Goal: Information Seeking & Learning: Understand process/instructions

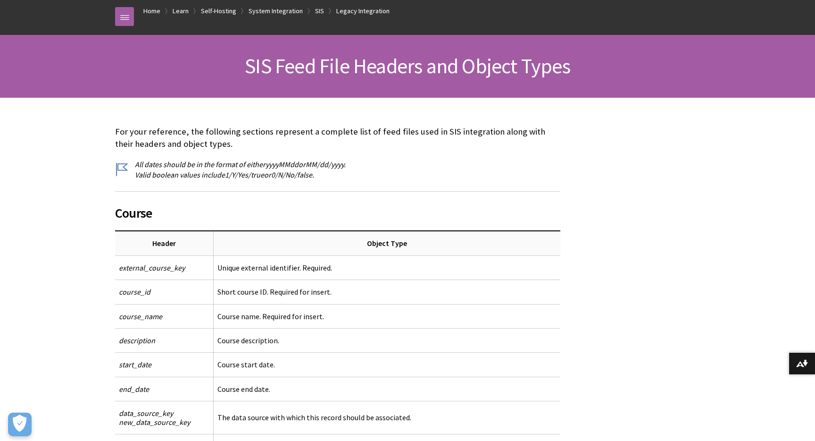
scroll to position [112, 0]
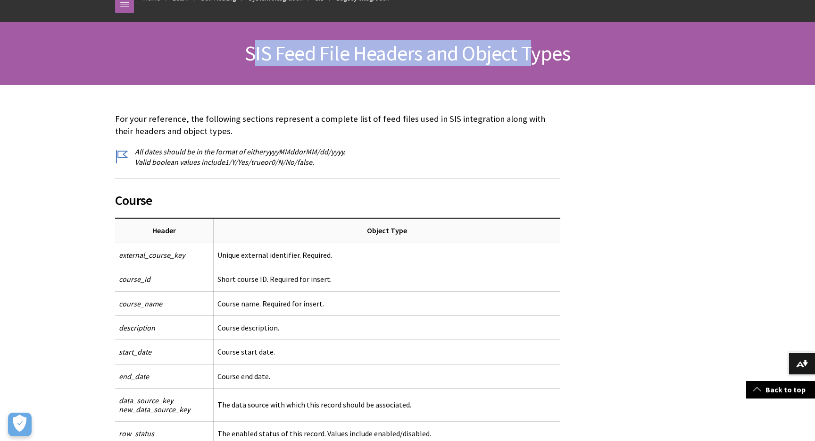
drag, startPoint x: 253, startPoint y: 54, endPoint x: 526, endPoint y: 60, distance: 272.7
click at [526, 60] on span "SIS Feed File Headers and Object Types" at bounding box center [407, 53] width 325 height 26
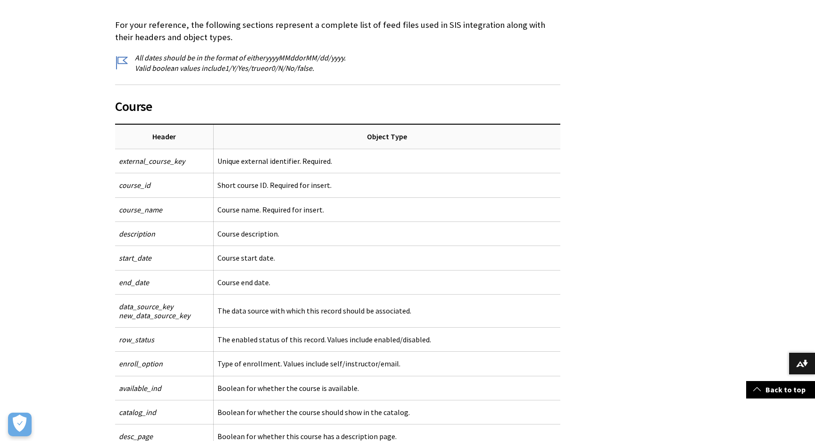
scroll to position [247, 0]
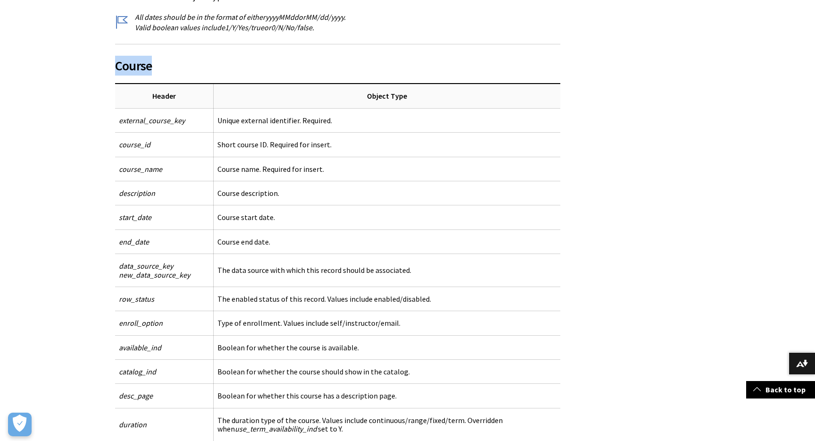
drag, startPoint x: 116, startPoint y: 67, endPoint x: 151, endPoint y: 62, distance: 36.1
click at [152, 62] on span "Course" at bounding box center [337, 66] width 445 height 20
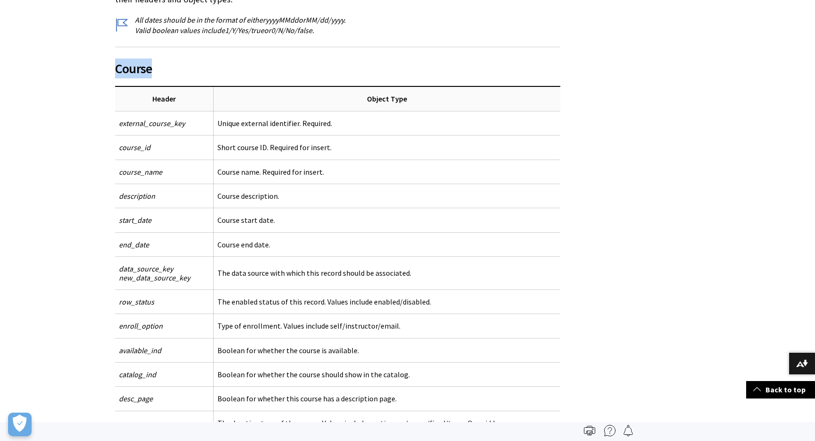
scroll to position [0, 0]
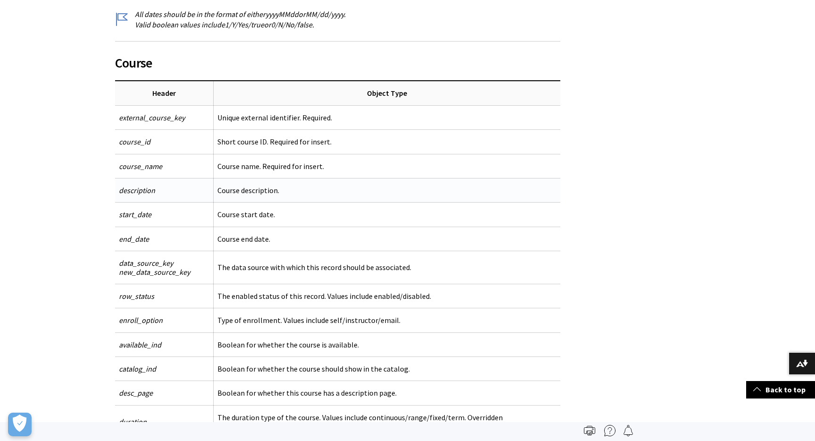
scroll to position [249, 0]
drag, startPoint x: 122, startPoint y: 67, endPoint x: 150, endPoint y: 61, distance: 29.0
click at [150, 61] on span "Course" at bounding box center [337, 63] width 445 height 20
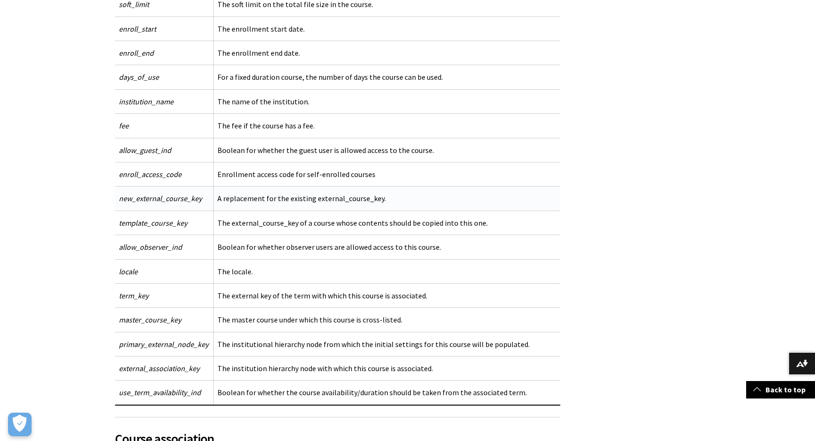
scroll to position [800, 0]
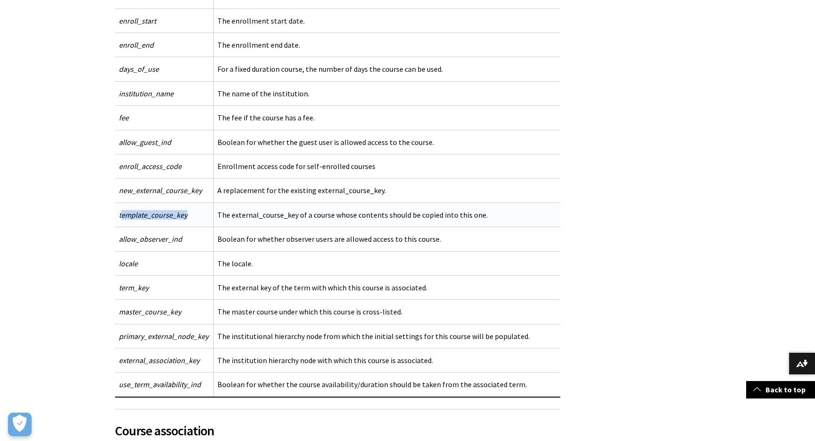
drag, startPoint x: 120, startPoint y: 213, endPoint x: 191, endPoint y: 216, distance: 71.3
click at [191, 216] on td "template_course_key" at bounding box center [164, 214] width 99 height 24
click at [116, 217] on td "template_course_key" at bounding box center [164, 214] width 99 height 24
drag, startPoint x: 119, startPoint y: 216, endPoint x: 190, endPoint y: 214, distance: 70.8
click at [190, 214] on td "template_course_key" at bounding box center [164, 214] width 99 height 24
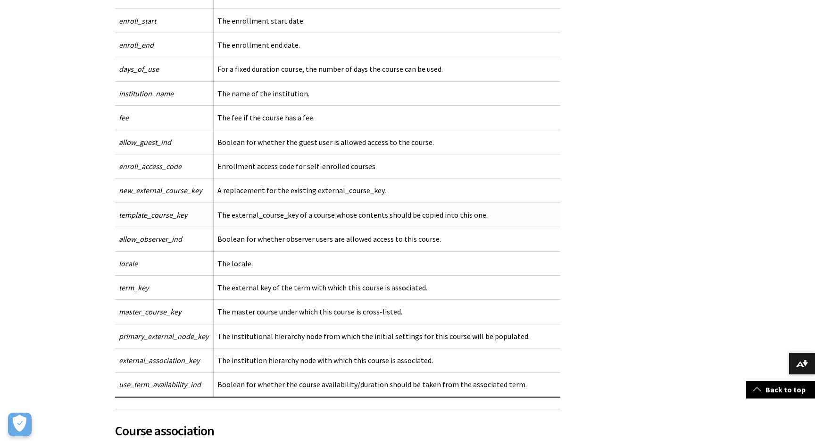
click at [136, 214] on span "template_course_key" at bounding box center [153, 214] width 68 height 9
drag, startPoint x: 119, startPoint y: 216, endPoint x: 190, endPoint y: 213, distance: 70.8
click at [190, 213] on td "template_course_key" at bounding box center [164, 214] width 99 height 24
drag, startPoint x: 218, startPoint y: 213, endPoint x: 295, endPoint y: 213, distance: 76.9
click at [295, 213] on td "The external_course_key of a course whose contents should be copied into this o…" at bounding box center [387, 214] width 347 height 24
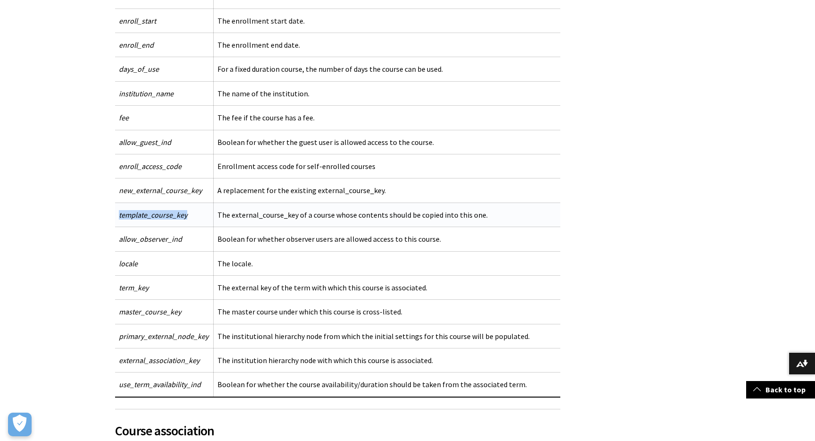
drag, startPoint x: 119, startPoint y: 215, endPoint x: 205, endPoint y: 213, distance: 85.9
click at [205, 213] on td "template_course_key" at bounding box center [164, 214] width 99 height 24
click at [225, 215] on td "The external_course_key of a course whose contents should be copied into this o…" at bounding box center [387, 214] width 347 height 24
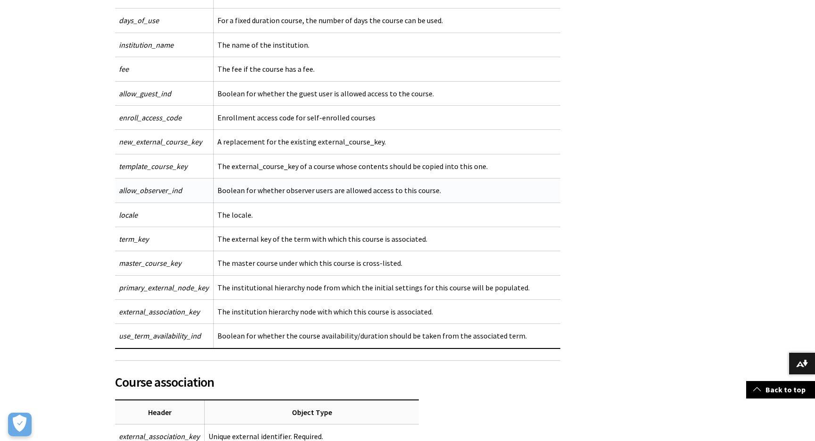
scroll to position [851, 0]
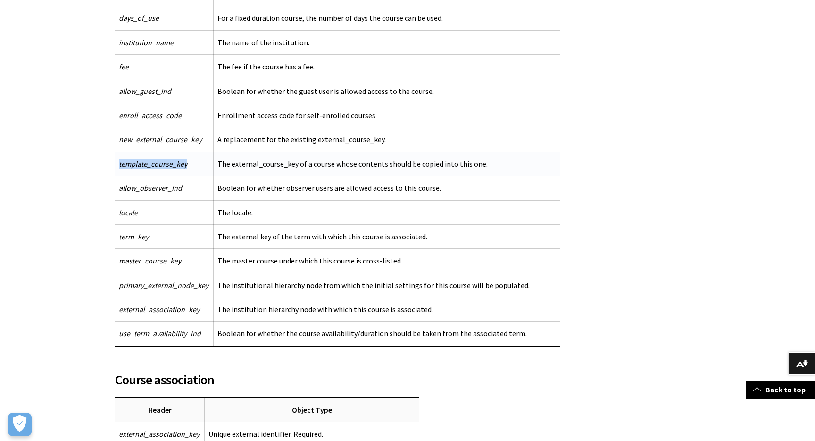
drag, startPoint x: 122, startPoint y: 169, endPoint x: 117, endPoint y: 165, distance: 6.0
click at [117, 165] on td "template_course_key" at bounding box center [164, 163] width 99 height 24
drag, startPoint x: 230, startPoint y: 163, endPoint x: 294, endPoint y: 163, distance: 63.7
click at [294, 163] on td "The external_course_key of a course whose contents should be copied into this o…" at bounding box center [387, 163] width 347 height 24
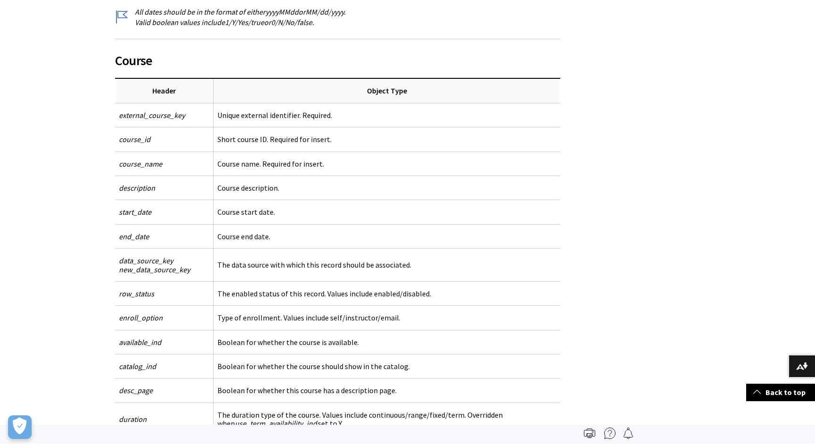
scroll to position [251, 0]
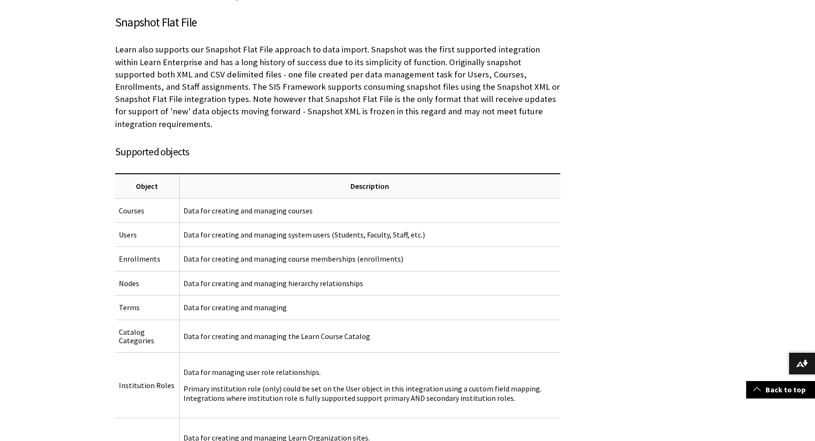
scroll to position [4548, 0]
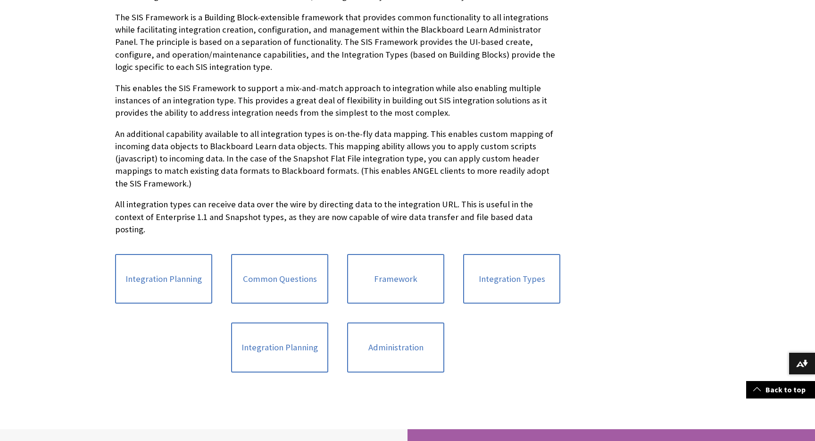
scroll to position [291, 0]
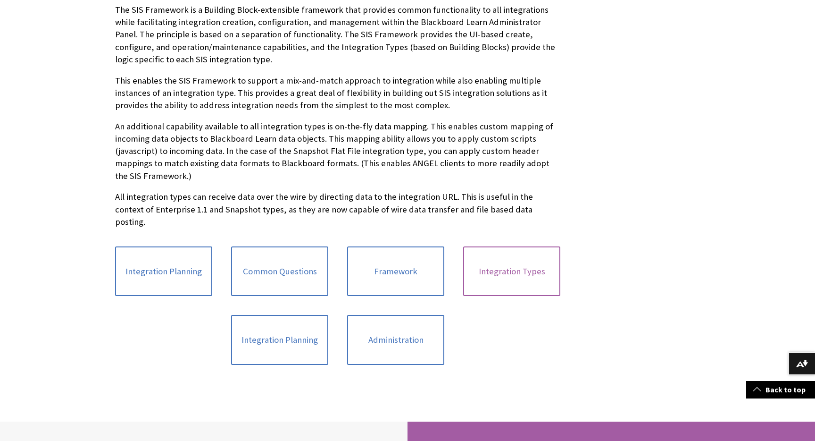
click at [509, 254] on link "Integration Types" at bounding box center [511, 271] width 97 height 50
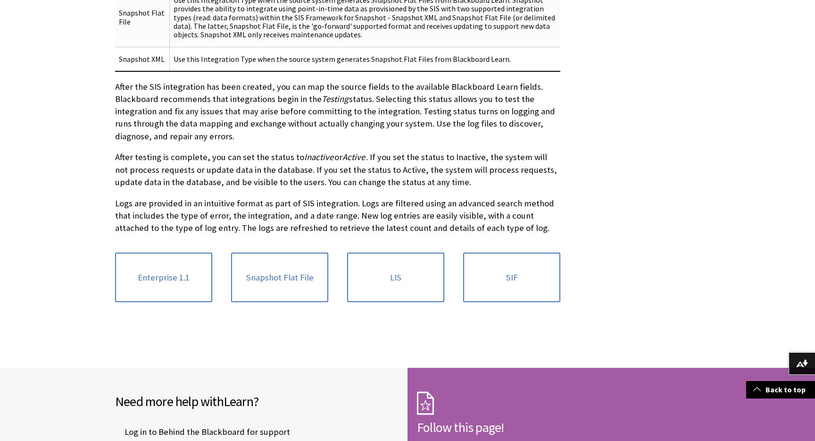
scroll to position [559, 0]
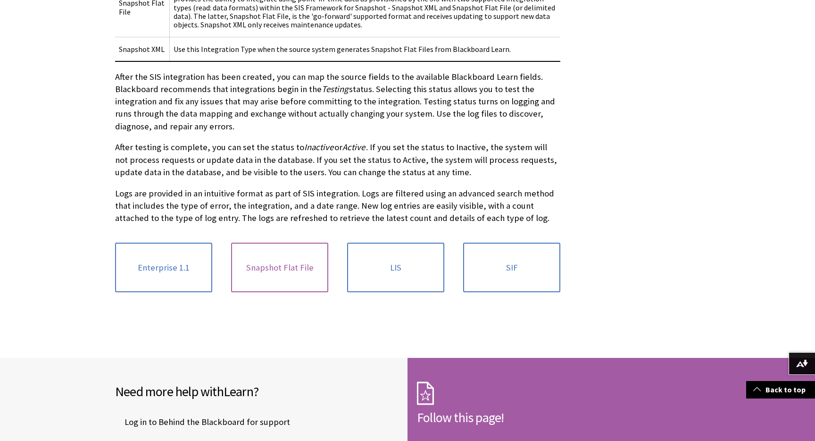
click at [298, 270] on link "Snapshot Flat File" at bounding box center [279, 267] width 97 height 50
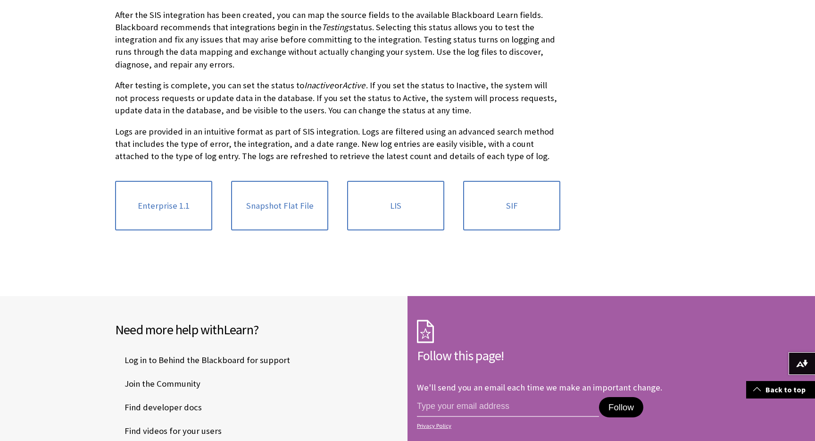
scroll to position [633, 0]
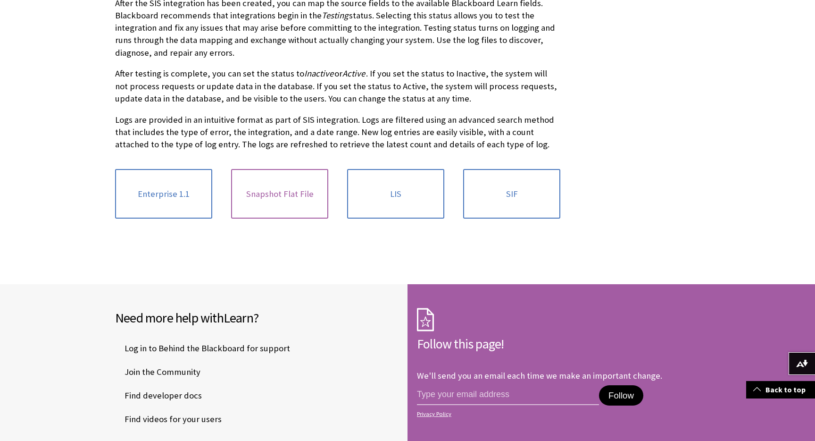
click at [274, 199] on link "Snapshot Flat File" at bounding box center [279, 194] width 97 height 50
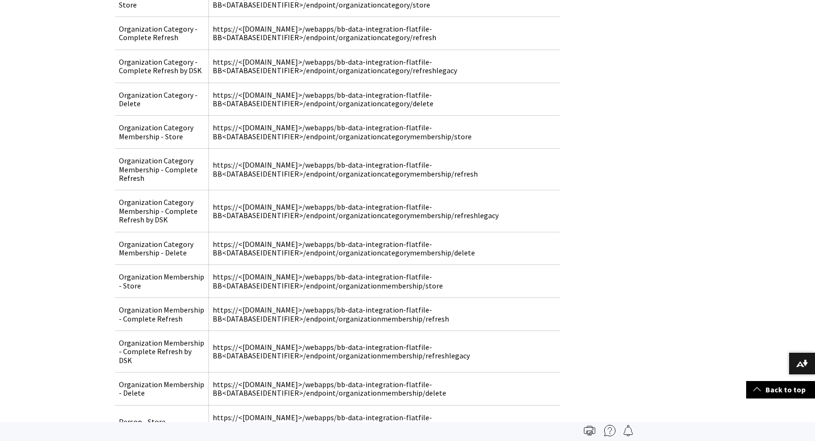
scroll to position [3731, 0]
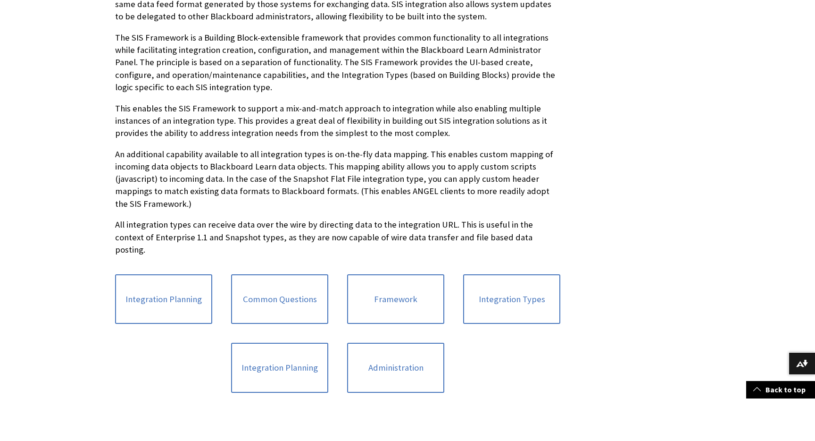
scroll to position [278, 0]
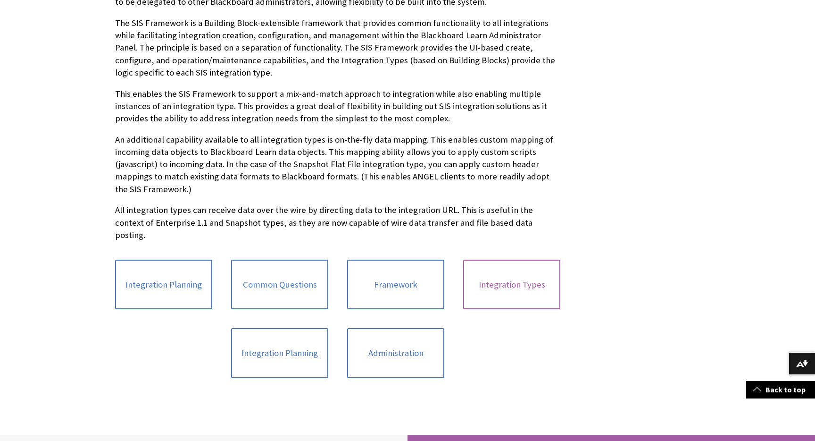
click at [514, 271] on link "Integration Types" at bounding box center [511, 284] width 97 height 50
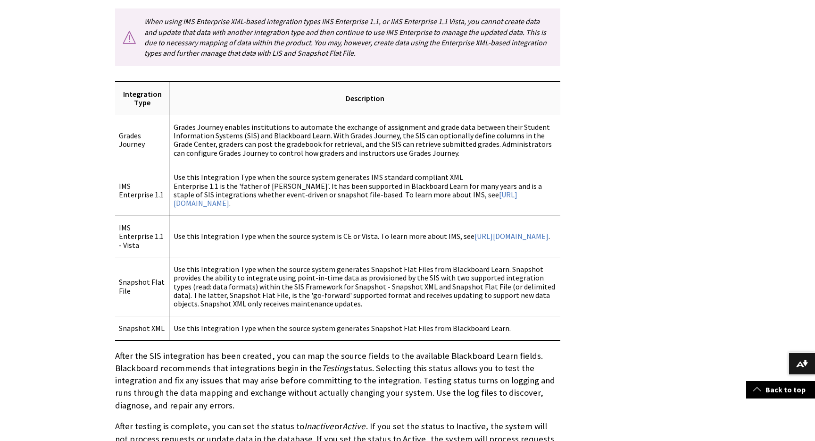
scroll to position [291, 0]
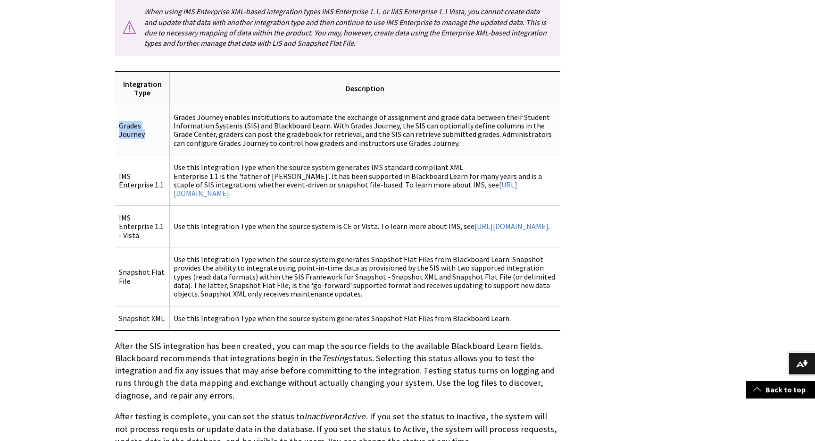
drag, startPoint x: 120, startPoint y: 127, endPoint x: 146, endPoint y: 136, distance: 27.9
click at [146, 136] on td "Grades Journey" at bounding box center [142, 130] width 55 height 50
drag, startPoint x: 121, startPoint y: 259, endPoint x: 151, endPoint y: 269, distance: 31.8
click at [151, 269] on td "Snapshot Flat File" at bounding box center [142, 276] width 55 height 59
drag, startPoint x: 120, startPoint y: 125, endPoint x: 147, endPoint y: 138, distance: 29.3
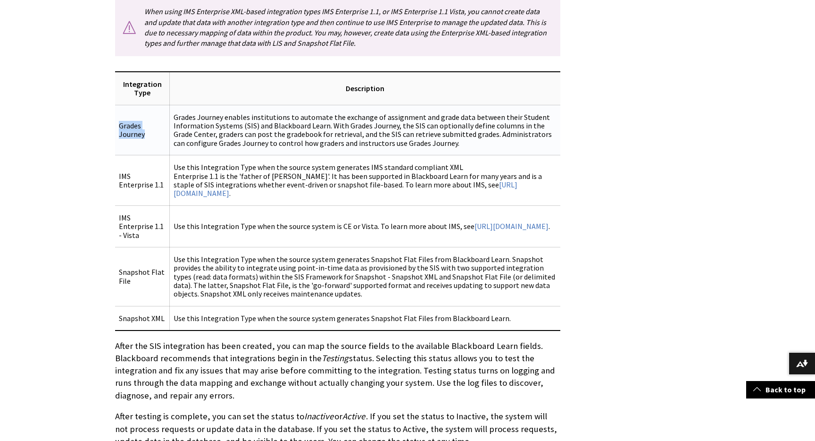
click at [147, 138] on td "Grades Journey" at bounding box center [142, 130] width 55 height 50
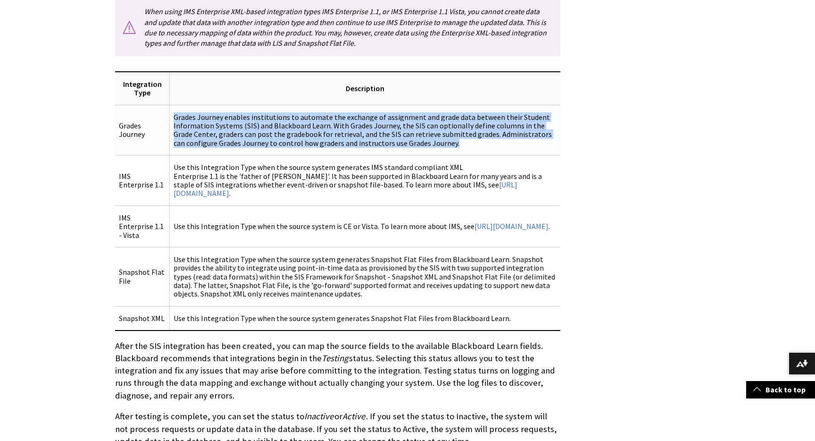
drag, startPoint x: 170, startPoint y: 114, endPoint x: 484, endPoint y: 146, distance: 315.7
click at [484, 146] on td "Grades Journey enables institutions to automate the exchange of assignment and …" at bounding box center [365, 130] width 391 height 50
drag, startPoint x: 119, startPoint y: 123, endPoint x: 325, endPoint y: 144, distance: 206.8
click at [325, 144] on tr "Grades Journey Grades Journey enables institutions to automate the exchange of …" at bounding box center [337, 130] width 445 height 50
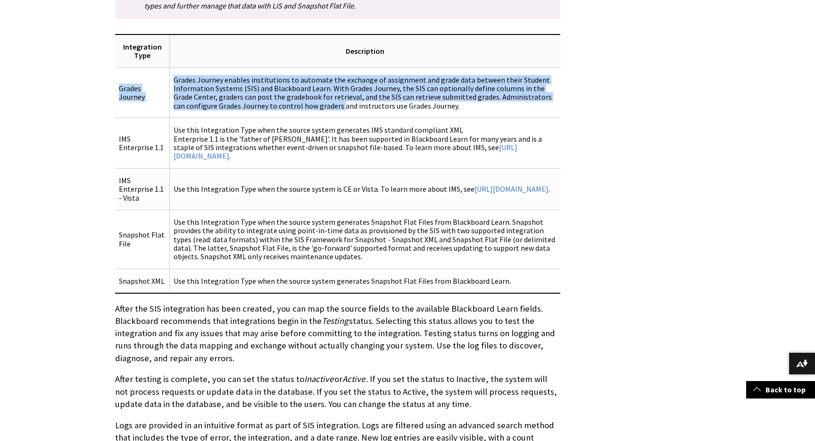
scroll to position [328, 0]
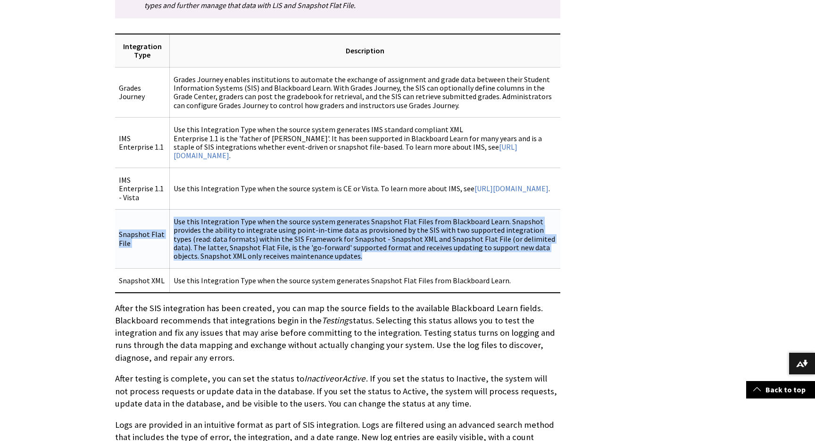
drag, startPoint x: 119, startPoint y: 224, endPoint x: 313, endPoint y: 251, distance: 195.4
click at [313, 251] on tr "Snapshot Flat File Use this Integration Type when the source system generates S…" at bounding box center [337, 238] width 445 height 59
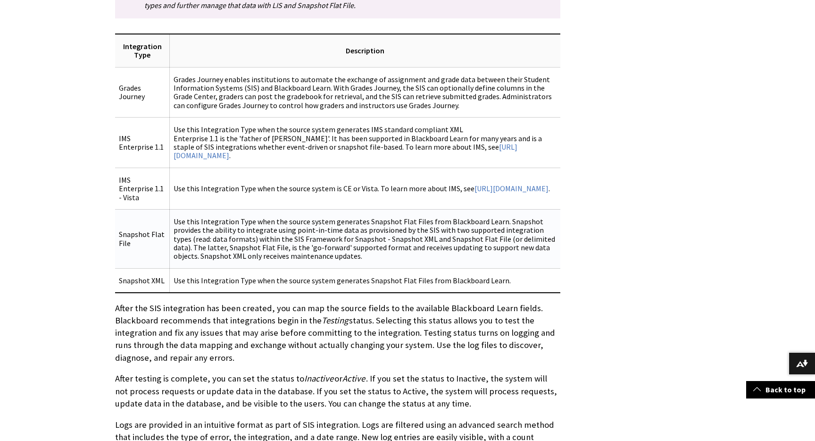
click at [131, 218] on td "Snapshot Flat File" at bounding box center [142, 238] width 55 height 59
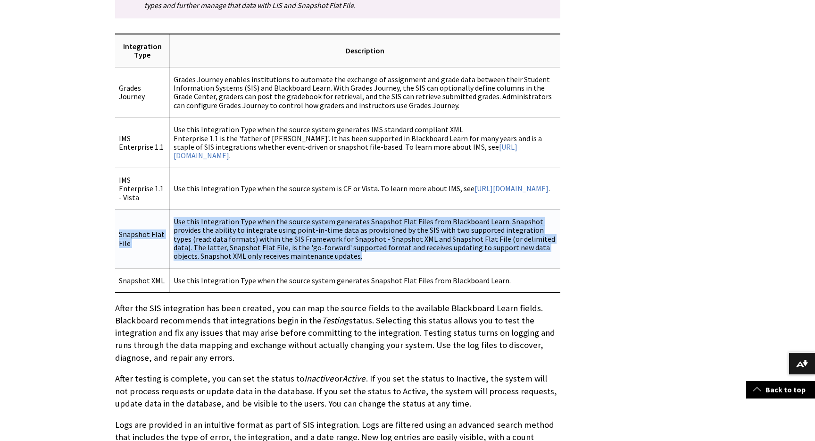
drag, startPoint x: 118, startPoint y: 222, endPoint x: 292, endPoint y: 258, distance: 177.1
click at [292, 258] on tr "Snapshot Flat File Use this Integration Type when the source system generates S…" at bounding box center [337, 238] width 445 height 59
click at [233, 230] on td "Use this Integration Type when the source system generates Snapshot Flat Files …" at bounding box center [365, 238] width 391 height 59
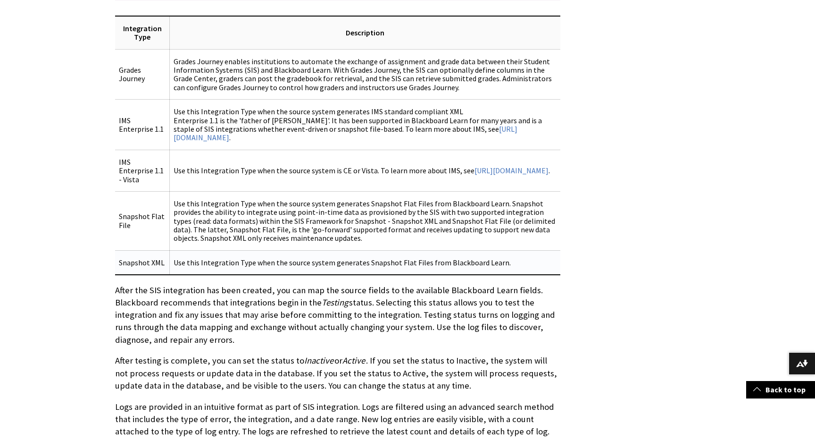
scroll to position [362, 0]
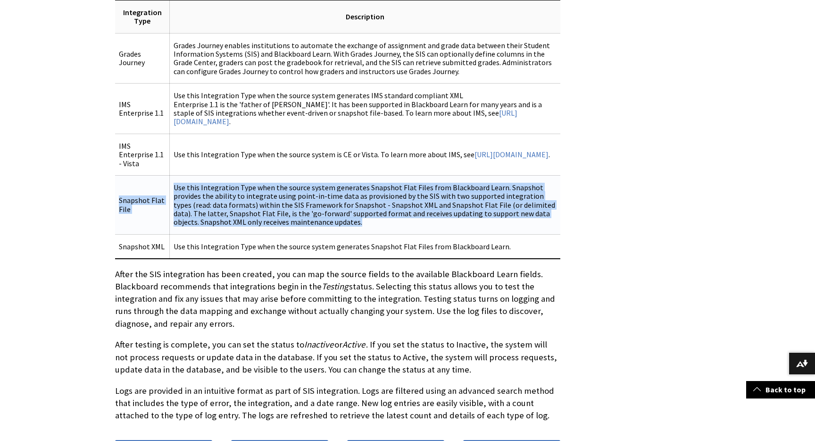
drag, startPoint x: 120, startPoint y: 191, endPoint x: 300, endPoint y: 213, distance: 181.1
click at [300, 213] on tr "Snapshot Flat File Use this Integration Type when the source system generates S…" at bounding box center [337, 204] width 445 height 59
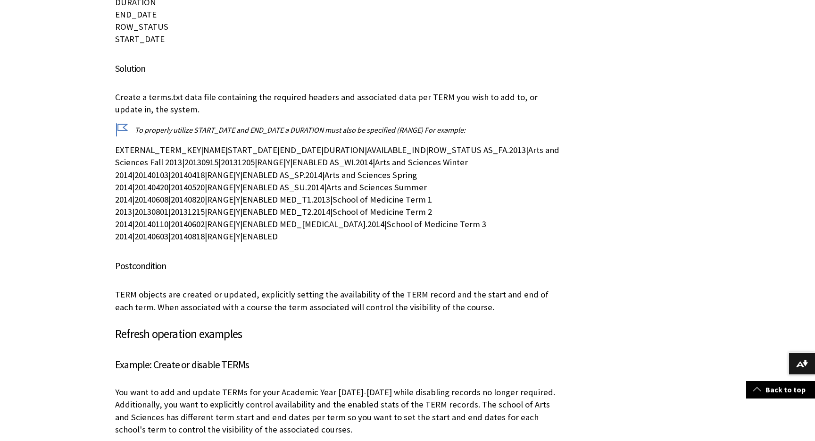
scroll to position [2644, 0]
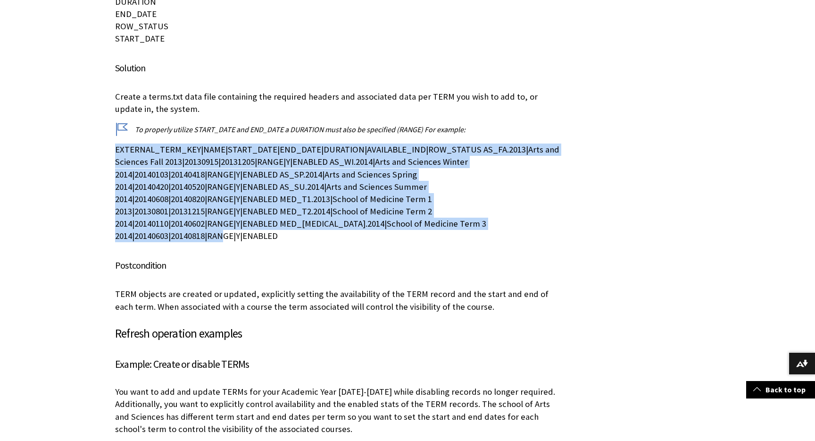
drag, startPoint x: 116, startPoint y: 125, endPoint x: 359, endPoint y: 210, distance: 258.1
click at [359, 210] on p "EXTERNAL_TERM_KEY|NAME|START_DATE|END_DATE|DURATION|AVAILABLE_IND|ROW_STATUS AS…" at bounding box center [337, 192] width 445 height 99
click at [159, 143] on p "EXTERNAL_TERM_KEY|NAME|START_DATE|END_DATE|DURATION|AVAILABLE_IND|ROW_STATUS AS…" at bounding box center [337, 192] width 445 height 99
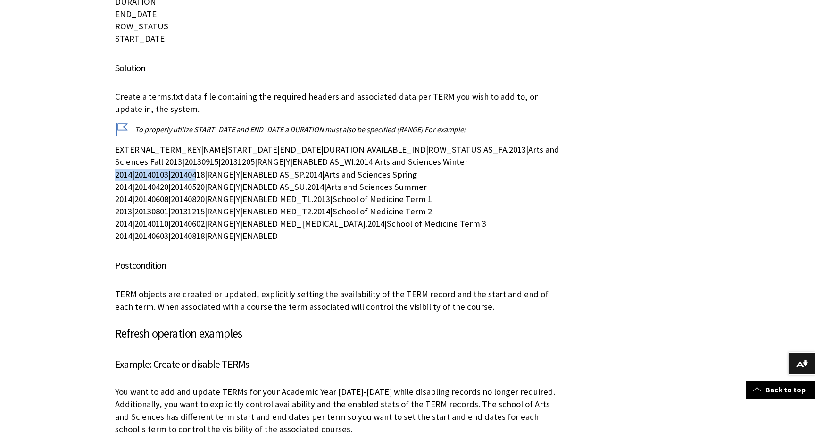
drag, startPoint x: 467, startPoint y: 139, endPoint x: 197, endPoint y: 148, distance: 270.0
click at [197, 148] on p "EXTERNAL_TERM_KEY|NAME|START_DATE|END_DATE|DURATION|AVAILABLE_IND|ROW_STATUS AS…" at bounding box center [337, 192] width 445 height 99
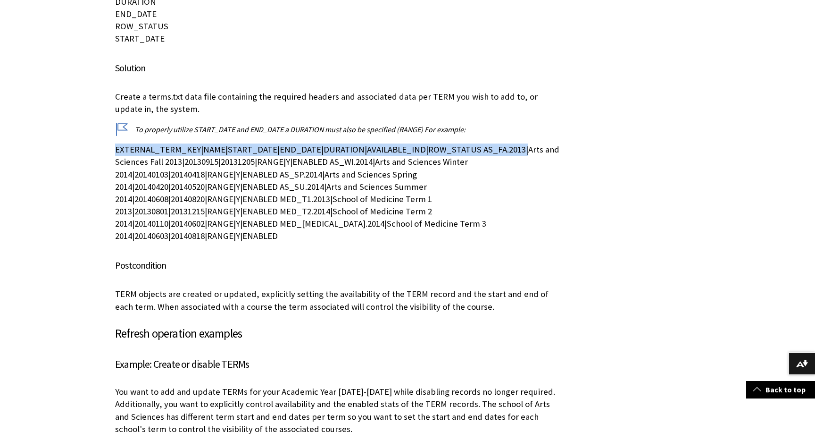
drag, startPoint x: 116, startPoint y: 125, endPoint x: 509, endPoint y: 125, distance: 393.4
click at [509, 143] on p "EXTERNAL_TERM_KEY|NAME|START_DATE|END_DATE|DURATION|AVAILABLE_IND|ROW_STATUS AS…" at bounding box center [337, 192] width 445 height 99
click at [512, 143] on p "EXTERNAL_TERM_KEY|NAME|START_DATE|END_DATE|DURATION|AVAILABLE_IND|ROW_STATUS AS…" at bounding box center [337, 192] width 445 height 99
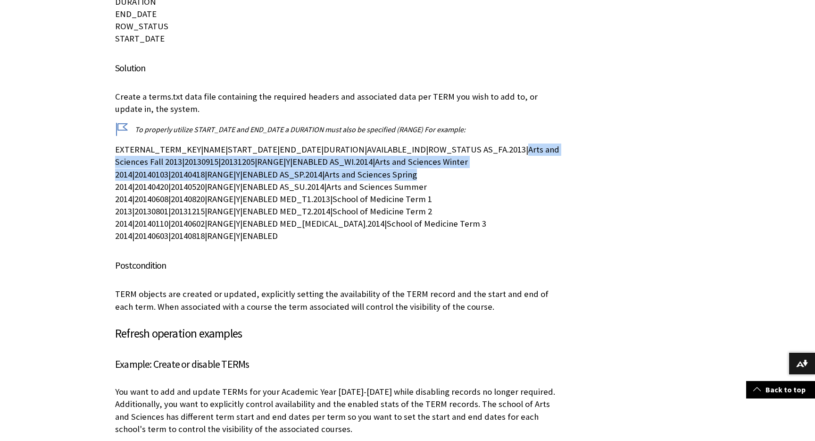
drag, startPoint x: 512, startPoint y: 125, endPoint x: 544, endPoint y: 152, distance: 41.9
click at [544, 152] on p "EXTERNAL_TERM_KEY|NAME|START_DATE|END_DATE|DURATION|AVAILABLE_IND|ROW_STATUS AS…" at bounding box center [337, 192] width 445 height 99
click at [364, 146] on p "EXTERNAL_TERM_KEY|NAME|START_DATE|END_DATE|DURATION|AVAILABLE_IND|ROW_STATUS AS…" at bounding box center [337, 192] width 445 height 99
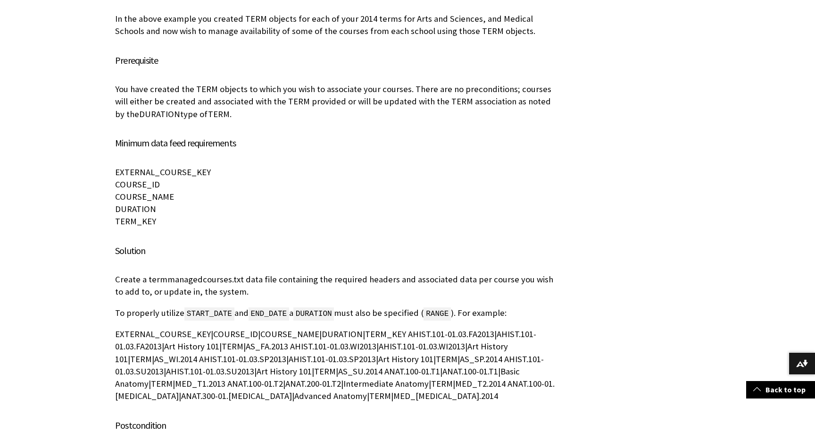
scroll to position [3865, 0]
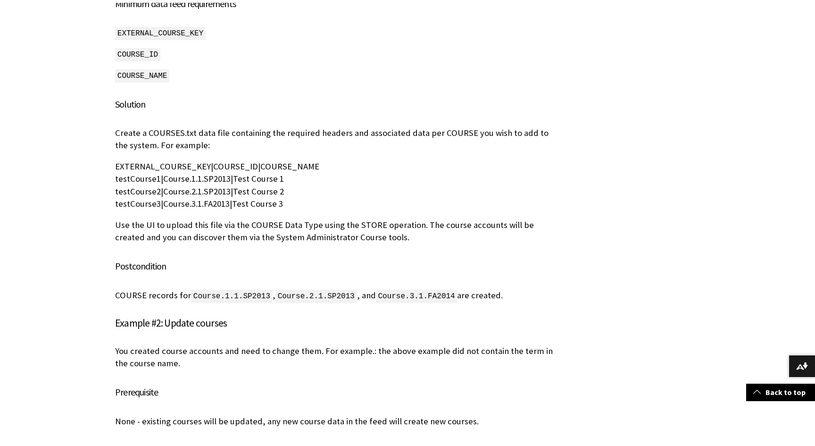
scroll to position [2039, 0]
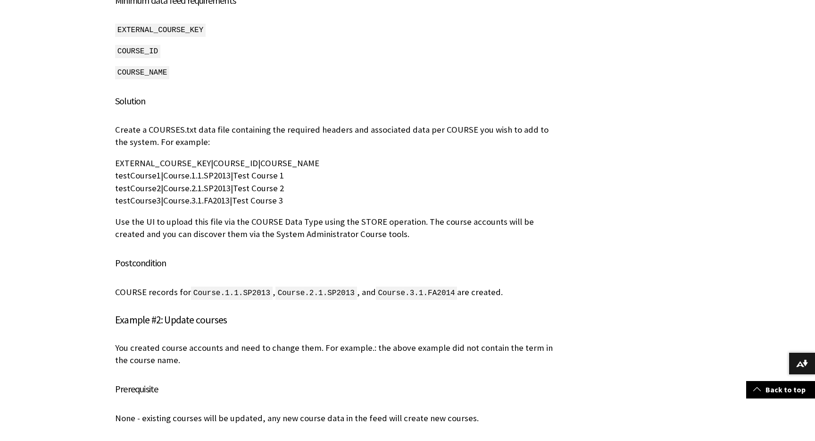
drag, startPoint x: 115, startPoint y: 152, endPoint x: 290, endPoint y: 186, distance: 177.7
click at [290, 186] on p "EXTERNAL_COURSE_KEY|COURSE_ID|COURSE_NAME testCourse1|Course.1.1.SP2013|Test Co…" at bounding box center [337, 182] width 445 height 50
drag, startPoint x: 115, startPoint y: 151, endPoint x: 286, endPoint y: 188, distance: 175.1
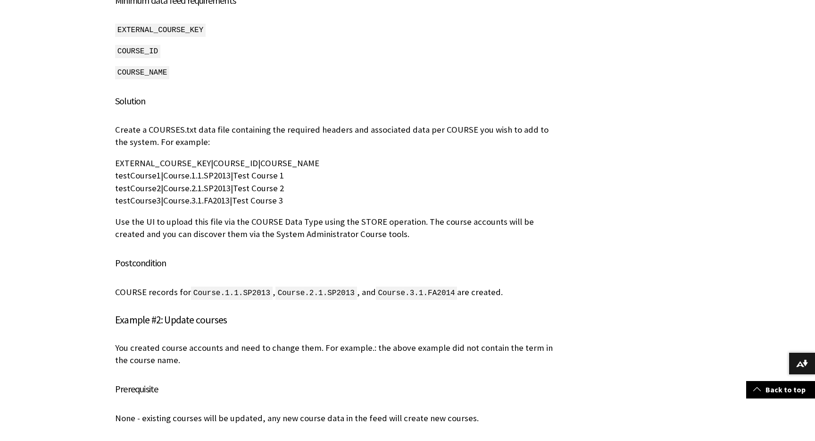
click at [143, 157] on p "EXTERNAL_COURSE_KEY|COURSE_ID|COURSE_NAME testCourse1|Course.1.1.SP2013|Test Co…" at bounding box center [337, 182] width 445 height 50
drag, startPoint x: 116, startPoint y: 152, endPoint x: 312, endPoint y: 156, distance: 196.3
click at [312, 157] on p "EXTERNAL_COURSE_KEY|COURSE_ID|COURSE_NAME testCourse1|Course.1.1.SP2013|Test Co…" at bounding box center [337, 182] width 445 height 50
click at [131, 157] on p "EXTERNAL_COURSE_KEY|COURSE_ID|COURSE_NAME testCourse1|Course.1.1.SP2013|Test Co…" at bounding box center [337, 182] width 445 height 50
drag, startPoint x: 117, startPoint y: 151, endPoint x: 308, endPoint y: 158, distance: 191.6
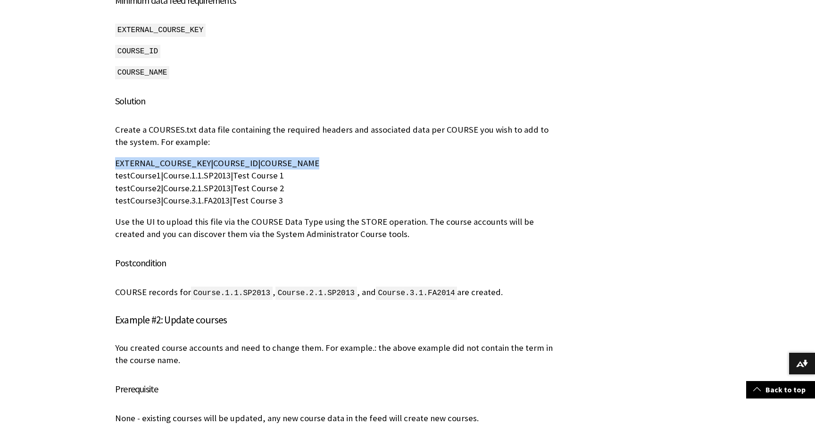
click at [308, 158] on p "EXTERNAL_COURSE_KEY|COURSE_ID|COURSE_NAME testCourse1|Course.1.1.SP2013|Test Co…" at bounding box center [337, 182] width 445 height 50
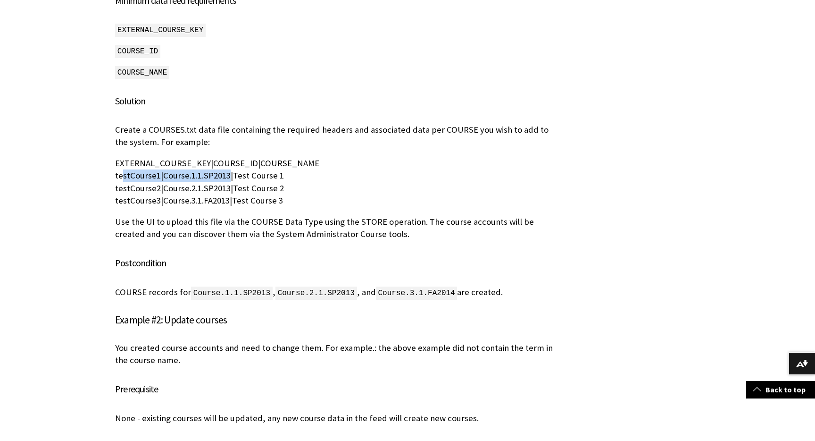
drag, startPoint x: 117, startPoint y: 165, endPoint x: 226, endPoint y: 163, distance: 109.4
click at [226, 163] on p "EXTERNAL_COURSE_KEY|COURSE_ID|COURSE_NAME testCourse1|Course.1.1.SP2013|Test Co…" at bounding box center [337, 182] width 445 height 50
click at [138, 171] on p "EXTERNAL_COURSE_KEY|COURSE_ID|COURSE_NAME testCourse1|Course.1.1.SP2013|Test Co…" at bounding box center [337, 182] width 445 height 50
drag, startPoint x: 116, startPoint y: 164, endPoint x: 280, endPoint y: 190, distance: 165.6
click at [280, 190] on p "EXTERNAL_COURSE_KEY|COURSE_ID|COURSE_NAME testCourse1|Course.1.1.SP2013|Test Co…" at bounding box center [337, 182] width 445 height 50
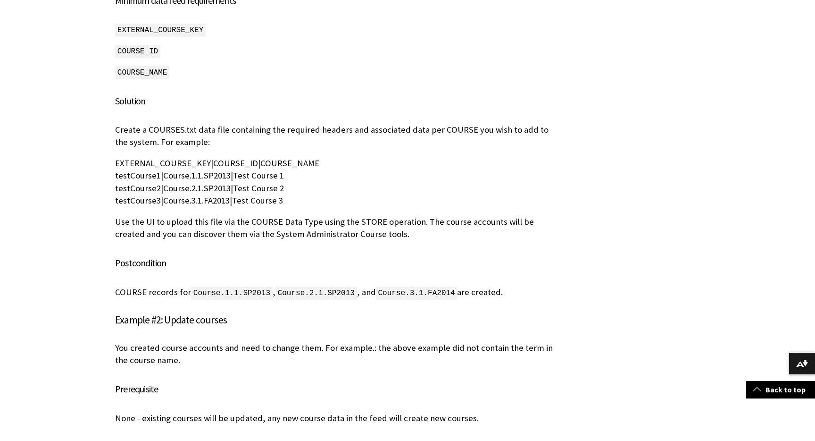
click at [239, 159] on p "EXTERNAL_COURSE_KEY|COURSE_ID|COURSE_NAME testCourse1|Course.1.1.SP2013|Test Co…" at bounding box center [337, 182] width 445 height 50
drag, startPoint x: 116, startPoint y: 162, endPoint x: 313, endPoint y: 190, distance: 198.6
click at [313, 190] on p "EXTERNAL_COURSE_KEY|COURSE_ID|COURSE_NAME testCourse1|Course.1.1.SP2013|Test Co…" at bounding box center [337, 182] width 445 height 50
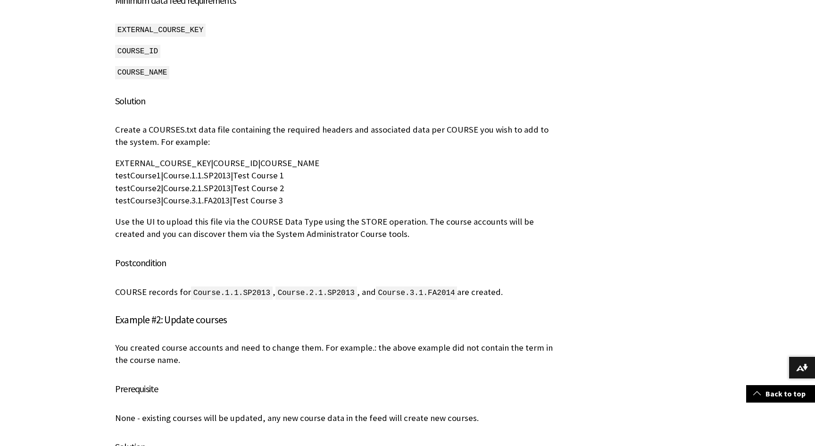
drag, startPoint x: 116, startPoint y: 151, endPoint x: 307, endPoint y: 195, distance: 195.1
click at [307, 195] on p "EXTERNAL_COURSE_KEY|COURSE_ID|COURSE_NAME testCourse1|Course.1.1.SP2013|Test Co…" at bounding box center [337, 182] width 445 height 50
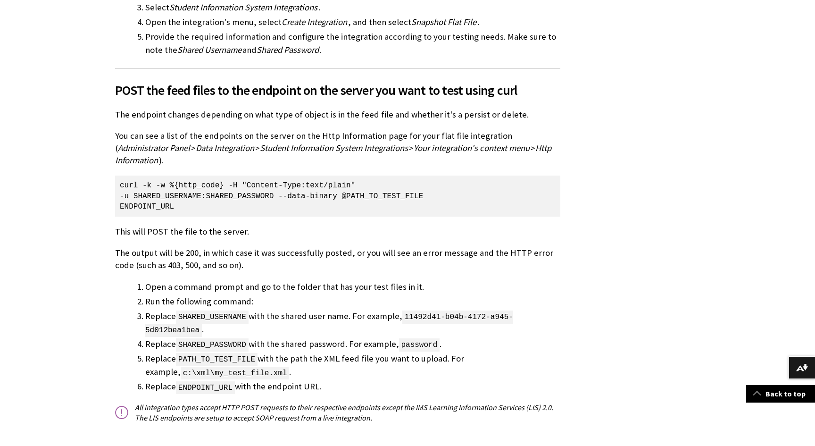
scroll to position [561, 0]
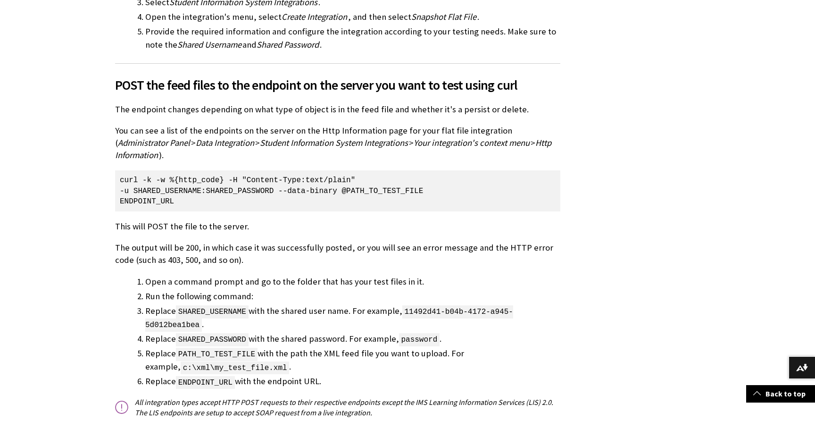
drag, startPoint x: 121, startPoint y: 176, endPoint x: 215, endPoint y: 203, distance: 97.6
click at [215, 203] on p "curl -k -w %{http_code} -H "Content-Type:text/plain" -u SHARED_USERNAME:SHARED_…" at bounding box center [337, 190] width 445 height 41
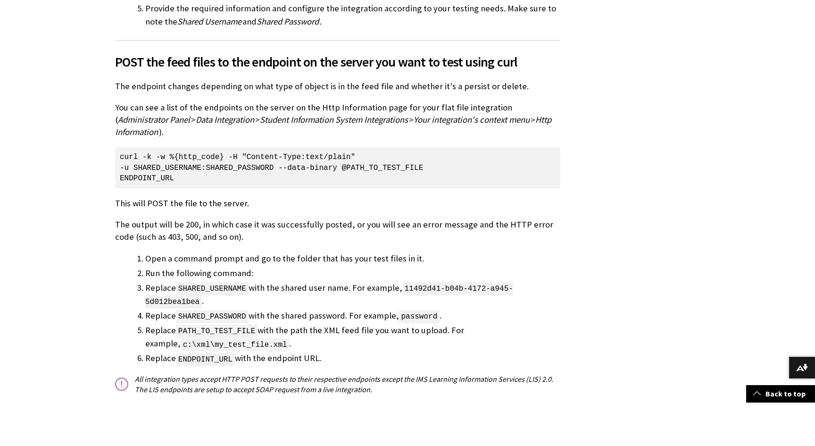
click at [220, 169] on p "curl -k -w %{http_code} -H "Content-Type:text/plain" -u SHARED_USERNAME:SHARED_…" at bounding box center [337, 167] width 445 height 41
drag, startPoint x: 134, startPoint y: 168, endPoint x: 271, endPoint y: 171, distance: 136.8
click at [271, 171] on p "curl -k -w %{http_code} -H "Content-Type:text/plain" -u SHARED_USERNAME:SHARED_…" at bounding box center [337, 167] width 445 height 41
drag, startPoint x: 341, startPoint y: 165, endPoint x: 398, endPoint y: 167, distance: 57.6
click at [398, 167] on p "curl -k -w %{http_code} -H "Content-Type:text/plain" -u SHARED_USERNAME:SHARED_…" at bounding box center [337, 167] width 445 height 41
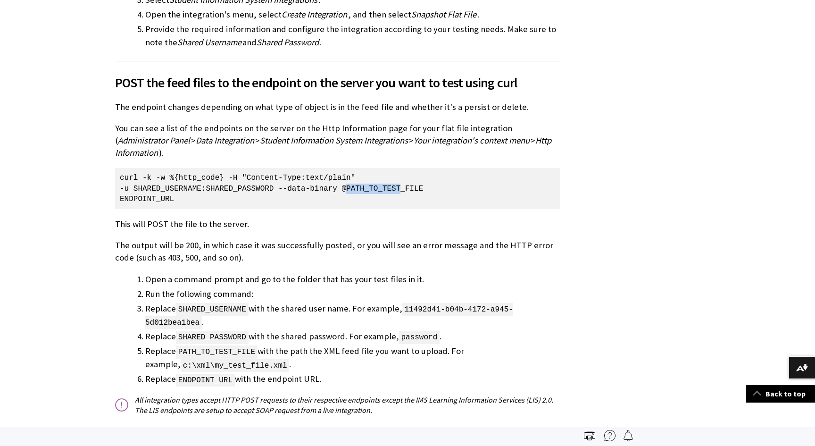
scroll to position [560, 0]
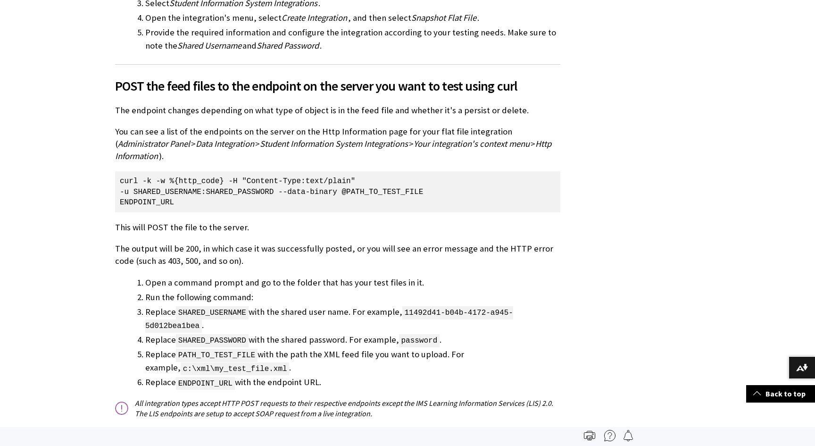
click at [364, 156] on p "You can see a list of the endpoints on the server on the Http Information page …" at bounding box center [337, 143] width 445 height 37
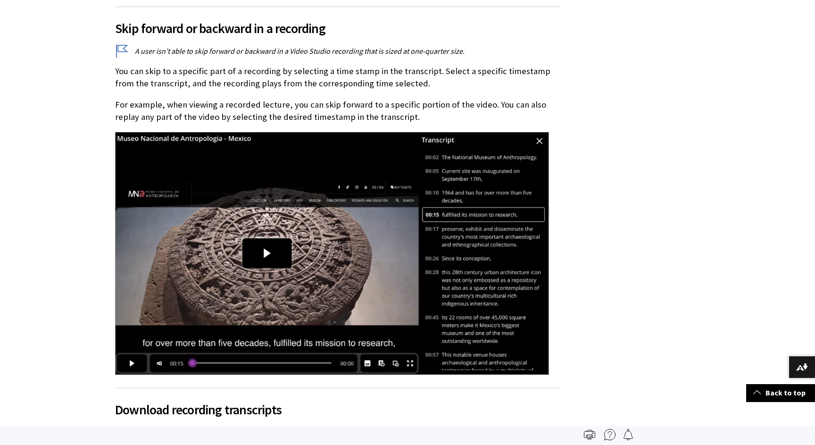
scroll to position [5622, 0]
